Goal: Transaction & Acquisition: Purchase product/service

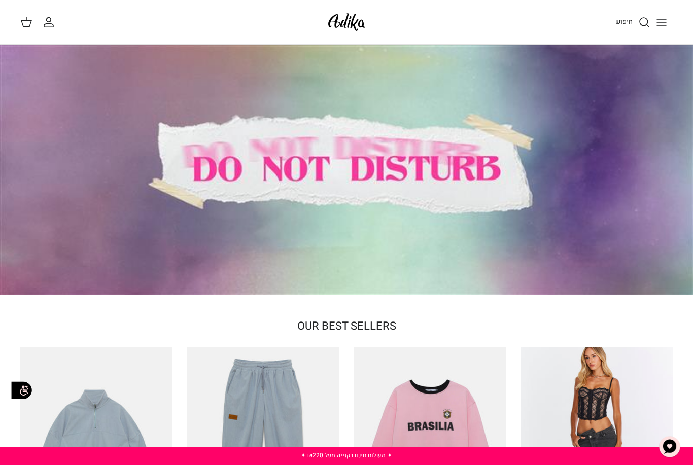
click at [664, 22] on line "Toggle menu" at bounding box center [661, 22] width 9 height 0
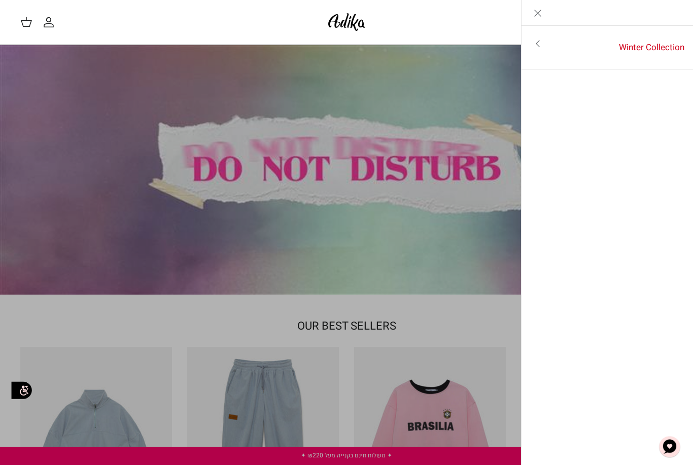
click at [662, 53] on link "Winter Collection" at bounding box center [624, 47] width 140 height 31
click at [650, 44] on link "לכל הפריטים" at bounding box center [608, 43] width 162 height 25
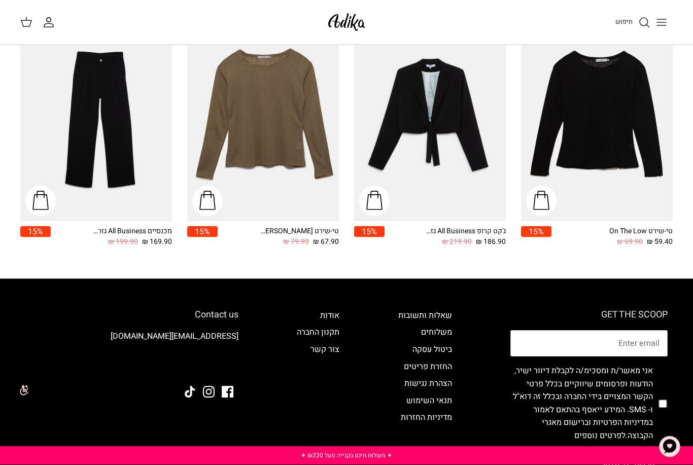
scroll to position [1163, 0]
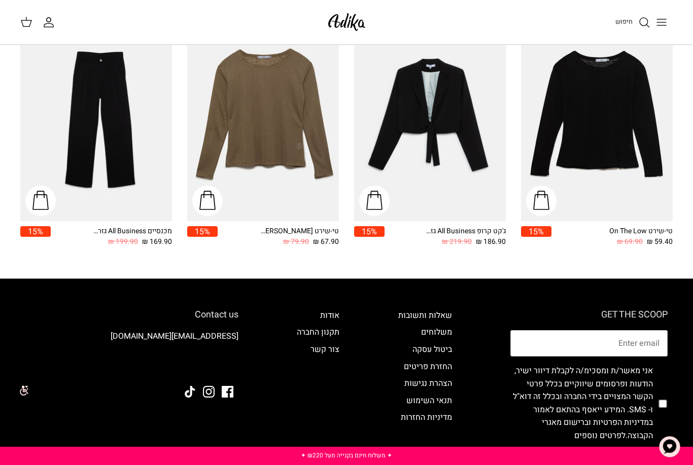
click at [659, 243] on span "59.40 ₪" at bounding box center [660, 241] width 26 height 11
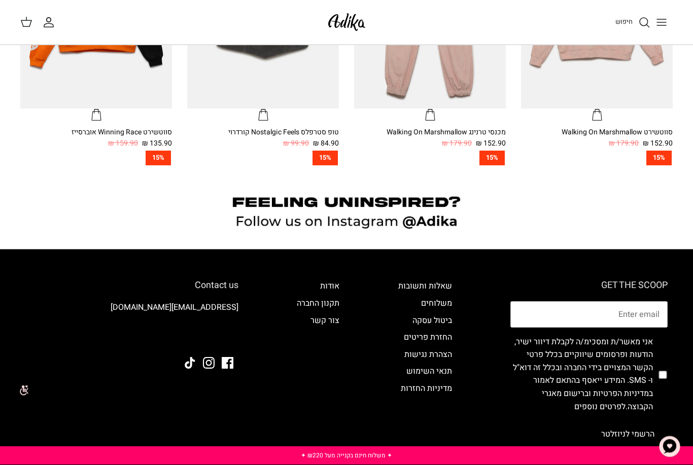
scroll to position [783, 0]
